Goal: Information Seeking & Learning: Find specific page/section

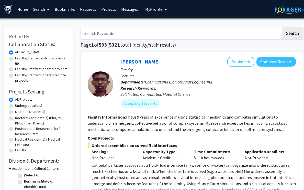
click at [108, 31] on input "Search Keywords" at bounding box center [181, 33] width 201 height 12
type input "anesthesiology"
click at [282, 27] on button "Search" at bounding box center [292, 33] width 21 height 12
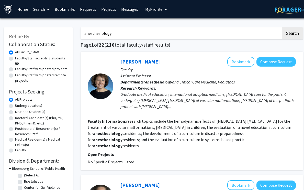
click at [191, 42] on h1 "Page 1 of 22 ( 216 total faculty/staff results)" at bounding box center [192, 45] width 222 height 6
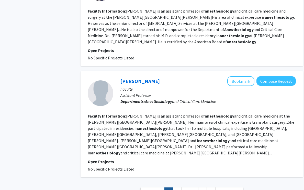
scroll to position [1005, 0]
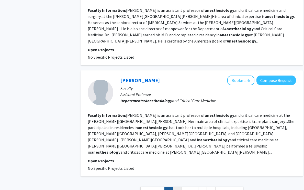
click at [179, 186] on link "2" at bounding box center [177, 190] width 9 height 9
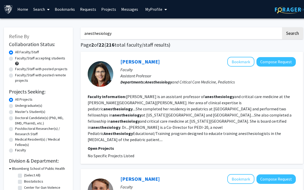
click at [15, 70] on label "Faculty/Staff with posted projects" at bounding box center [41, 68] width 52 height 5
click at [15, 70] on input "Faculty/Staff with posted projects" at bounding box center [16, 67] width 3 height 3
radio input "true"
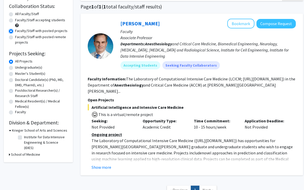
scroll to position [40, 0]
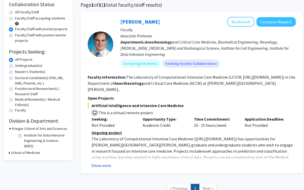
click at [100, 162] on button "Show more" at bounding box center [102, 165] width 20 height 6
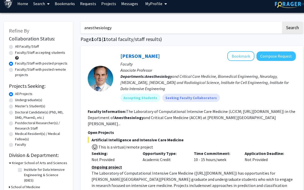
scroll to position [5, 0]
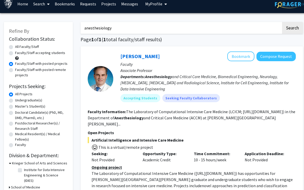
click at [15, 64] on label "Faculty/Staff with posted projects" at bounding box center [41, 63] width 52 height 5
click at [15, 64] on input "Faculty/Staff with posted projects" at bounding box center [16, 62] width 3 height 3
click at [15, 47] on label "All Faculty/Staff" at bounding box center [27, 46] width 24 height 5
click at [15, 47] on input "All Faculty/Staff" at bounding box center [16, 45] width 3 height 3
radio input "true"
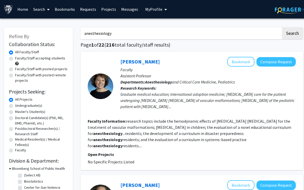
drag, startPoint x: 117, startPoint y: 35, endPoint x: 70, endPoint y: 28, distance: 47.8
click at [282, 27] on button "Search" at bounding box center [292, 33] width 21 height 12
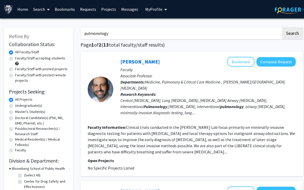
drag, startPoint x: 121, startPoint y: 29, endPoint x: 56, endPoint y: 29, distance: 65.2
click at [104, 29] on input "pulmonology" at bounding box center [181, 33] width 201 height 12
click at [114, 33] on input "pulmonology" at bounding box center [181, 33] width 201 height 12
click at [282, 27] on button "Search" at bounding box center [292, 33] width 21 height 12
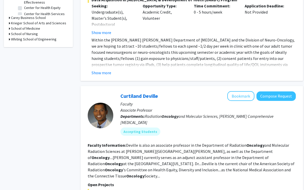
scroll to position [4, 0]
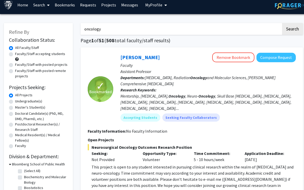
drag, startPoint x: 108, startPoint y: 30, endPoint x: 65, endPoint y: 27, distance: 43.0
type input "cardiology"
click at [282, 23] on button "Search" at bounding box center [292, 29] width 21 height 12
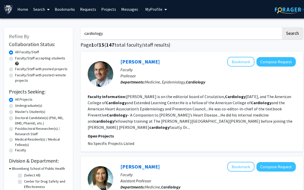
drag, startPoint x: 118, startPoint y: 33, endPoint x: 53, endPoint y: 31, distance: 65.0
type input "anesthesia"
click at [282, 27] on button "Search" at bounding box center [292, 33] width 21 height 12
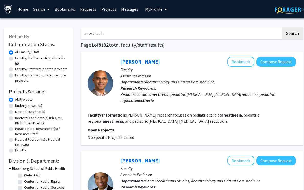
click at [15, 101] on label "All Projects" at bounding box center [23, 99] width 17 height 5
click at [15, 100] on input "All Projects" at bounding box center [16, 98] width 3 height 3
click at [15, 52] on label "All Faculty/Staff" at bounding box center [27, 51] width 24 height 5
click at [15, 52] on input "All Faculty/Staff" at bounding box center [16, 50] width 3 height 3
click at [122, 34] on input "anesthesia" at bounding box center [181, 33] width 201 height 12
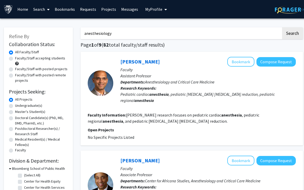
type input "anesthesiology"
click at [282, 27] on button "Search" at bounding box center [292, 33] width 21 height 12
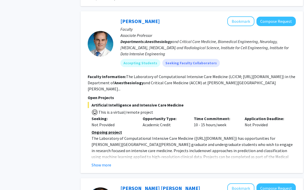
scroll to position [312, 0]
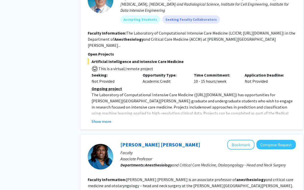
click at [108, 98] on fg-read-more "Ongoing project The Laboratory of Computational Intensive Care Medicine ( [URL]…" at bounding box center [192, 104] width 208 height 39
click at [107, 118] on button "Show more" at bounding box center [102, 121] width 20 height 6
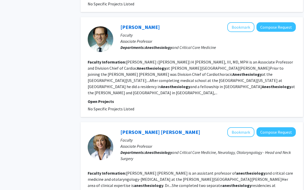
scroll to position [573, 0]
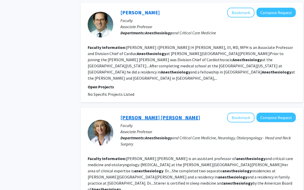
click at [138, 114] on link "[PERSON_NAME] [PERSON_NAME]" at bounding box center [160, 117] width 80 height 6
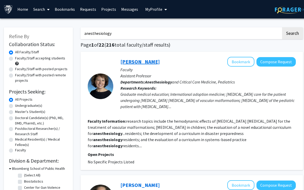
click at [149, 62] on link "[PERSON_NAME]" at bounding box center [139, 61] width 39 height 6
click at [128, 31] on input "anesthesiology" at bounding box center [181, 33] width 201 height 12
drag, startPoint x: 117, startPoint y: 34, endPoint x: 72, endPoint y: 32, distance: 45.3
click at [282, 27] on button "Search" at bounding box center [292, 33] width 21 height 12
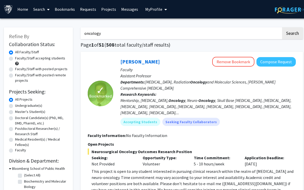
drag, startPoint x: 115, startPoint y: 29, endPoint x: 124, endPoint y: 35, distance: 11.0
click at [124, 35] on input "oncology" at bounding box center [181, 33] width 201 height 12
type input "o"
click at [180, 47] on h1 "Page 1 of 51 ( 508 total faculty/staff results)" at bounding box center [192, 45] width 222 height 6
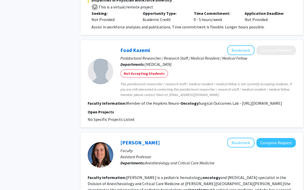
scroll to position [639, 0]
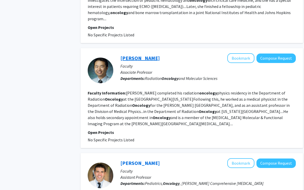
click at [132, 55] on link "[PERSON_NAME]" at bounding box center [139, 58] width 39 height 6
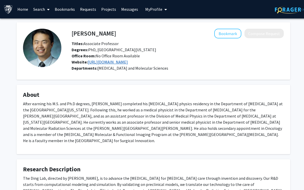
click at [110, 60] on link "[URL][DOMAIN_NAME]" at bounding box center [108, 61] width 40 height 5
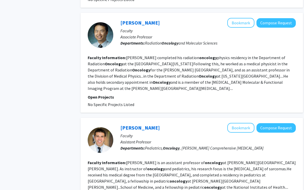
scroll to position [713, 0]
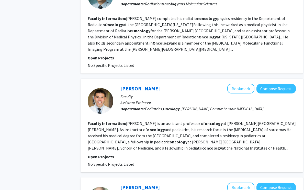
click at [137, 85] on link "[PERSON_NAME]" at bounding box center [139, 88] width 39 height 6
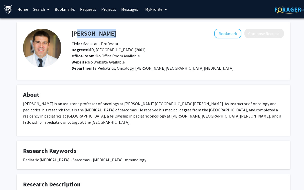
drag, startPoint x: 110, startPoint y: 37, endPoint x: 74, endPoint y: 34, distance: 36.7
click at [74, 34] on div "[PERSON_NAME] Bookmark Compose Request" at bounding box center [178, 34] width 220 height 10
copy h4 "icolas Llosa"
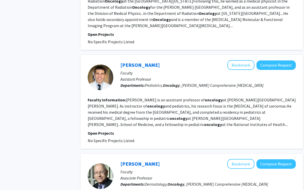
scroll to position [788, 0]
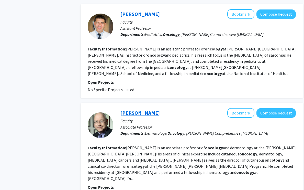
click at [139, 109] on link "[PERSON_NAME]" at bounding box center [139, 112] width 39 height 6
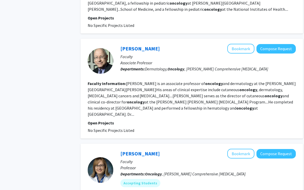
scroll to position [893, 0]
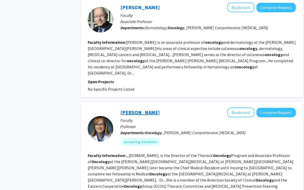
click at [134, 109] on link "[PERSON_NAME]" at bounding box center [139, 112] width 39 height 6
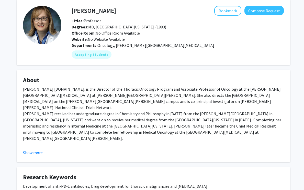
scroll to position [38, 0]
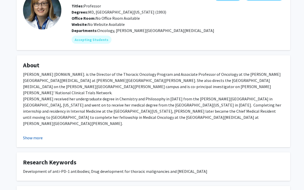
click at [25, 137] on button "Show more" at bounding box center [33, 138] width 20 height 6
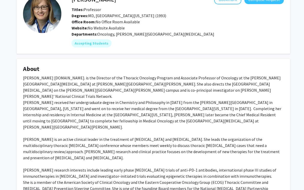
scroll to position [0, 0]
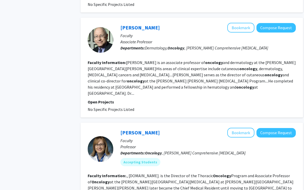
scroll to position [876, 0]
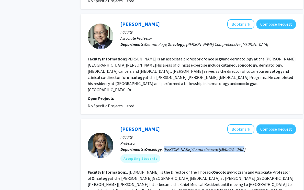
drag, startPoint x: 165, startPoint y: 118, endPoint x: 242, endPoint y: 119, distance: 77.0
click at [242, 146] on p "Departments: Oncology , [PERSON_NAME][GEOGRAPHIC_DATA][MEDICAL_DATA]" at bounding box center [207, 149] width 175 height 6
copy span "[PERSON_NAME][GEOGRAPHIC_DATA][MEDICAL_DATA]"
click at [143, 126] on link "[PERSON_NAME]" at bounding box center [139, 129] width 39 height 6
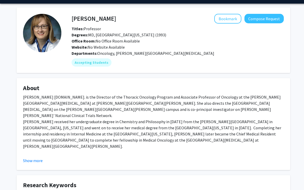
scroll to position [15, 0]
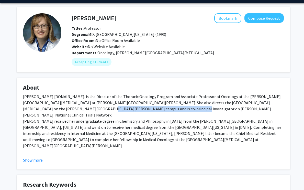
drag, startPoint x: 24, startPoint y: 109, endPoint x: 122, endPoint y: 110, distance: 98.5
click at [122, 110] on div "[PERSON_NAME] [DOMAIN_NAME]. is the Director of the Thoracic Oncology Program a…" at bounding box center [153, 160] width 261 height 135
copy div "[PERSON_NAME] [PERSON_NAME]' National Clinical Trials Network."
click at [39, 158] on button "Show more" at bounding box center [33, 160] width 20 height 6
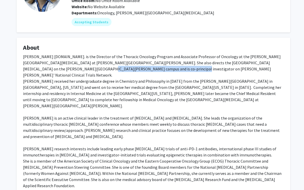
scroll to position [0, 0]
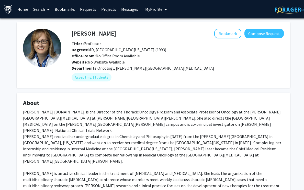
click at [136, 132] on div "[PERSON_NAME] [DOMAIN_NAME]. is the Director of the Thoracic Oncology Program a…" at bounding box center [153, 176] width 261 height 135
click at [223, 35] on button "Bookmark" at bounding box center [227, 34] width 27 height 10
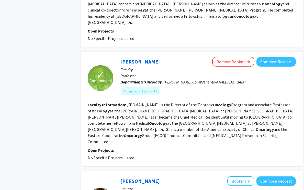
scroll to position [977, 0]
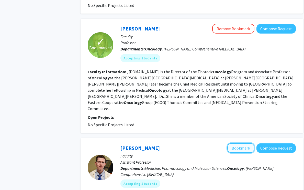
click at [241, 143] on button "Bookmark" at bounding box center [240, 148] width 27 height 10
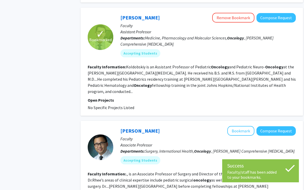
scroll to position [1147, 0]
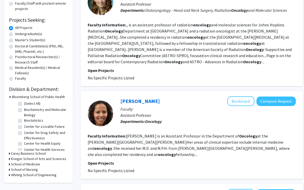
scroll to position [38, 0]
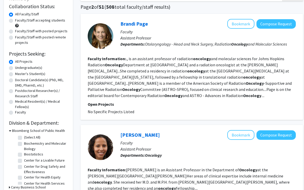
click at [15, 31] on label "Faculty/Staff with posted projects" at bounding box center [41, 30] width 52 height 5
click at [15, 31] on input "Faculty/Staff with posted projects" at bounding box center [16, 29] width 3 height 3
radio input "true"
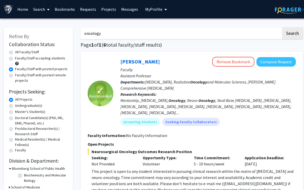
click at [15, 69] on label "Faculty/Staff with posted projects" at bounding box center [41, 68] width 52 height 5
click at [15, 69] on input "Faculty/Staff with posted projects" at bounding box center [16, 67] width 3 height 3
click at [14, 51] on div "All Faculty/Staff" at bounding box center [38, 52] width 59 height 6
click at [15, 51] on label "All Faculty/Staff" at bounding box center [27, 51] width 24 height 5
click at [15, 51] on input "All Faculty/Staff" at bounding box center [16, 50] width 3 height 3
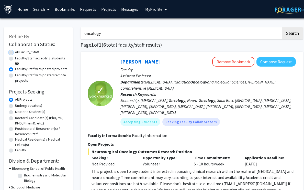
radio input "true"
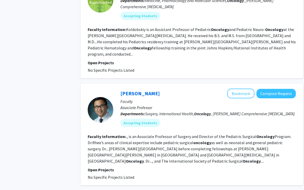
scroll to position [1147, 0]
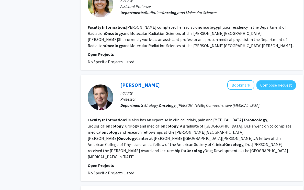
scroll to position [291, 0]
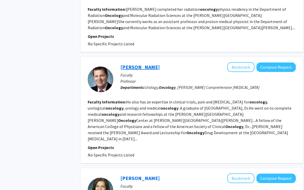
click at [134, 64] on link "[PERSON_NAME]" at bounding box center [139, 67] width 39 height 6
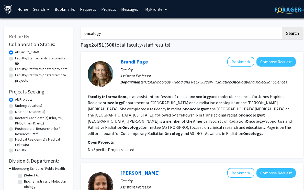
click at [133, 62] on link "Brandi Page" at bounding box center [134, 61] width 28 height 6
drag, startPoint x: 104, startPoint y: 34, endPoint x: 68, endPoint y: 30, distance: 36.3
click at [282, 27] on button "Search" at bounding box center [292, 33] width 21 height 12
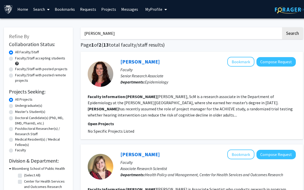
type input "[PERSON_NAME]"
click at [282, 27] on button "Search" at bounding box center [292, 33] width 21 height 12
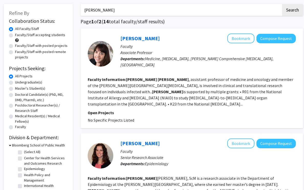
scroll to position [41, 0]
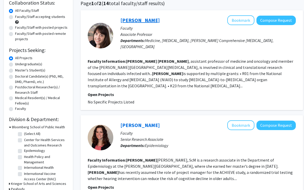
click at [152, 20] on link "[PERSON_NAME]" at bounding box center [139, 20] width 39 height 6
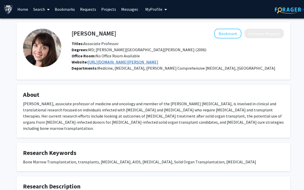
click at [103, 61] on link "[URL][DOMAIN_NAME][PERSON_NAME]" at bounding box center [123, 61] width 71 height 5
